Goal: Information Seeking & Learning: Understand process/instructions

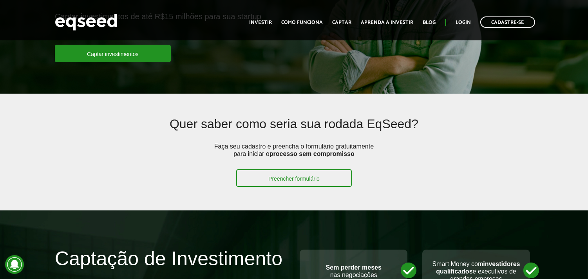
scroll to position [87, 0]
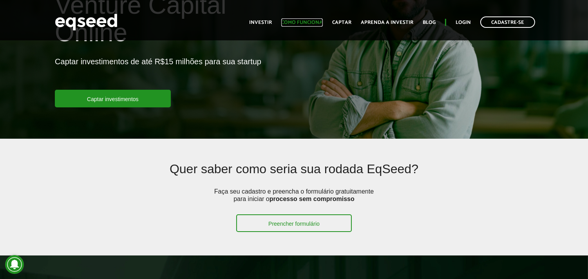
click at [295, 20] on link "Como funciona" at bounding box center [302, 22] width 42 height 5
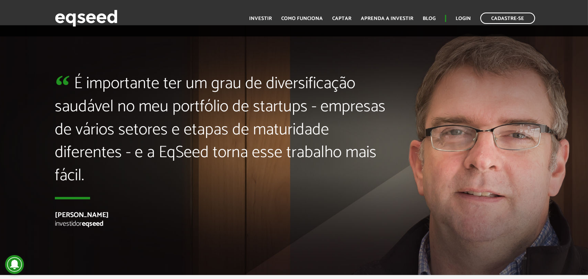
scroll to position [1824, 0]
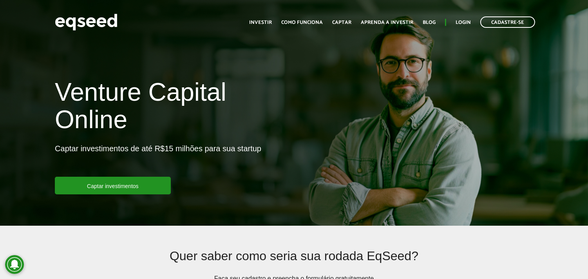
scroll to position [87, 0]
